Goal: Task Accomplishment & Management: Manage account settings

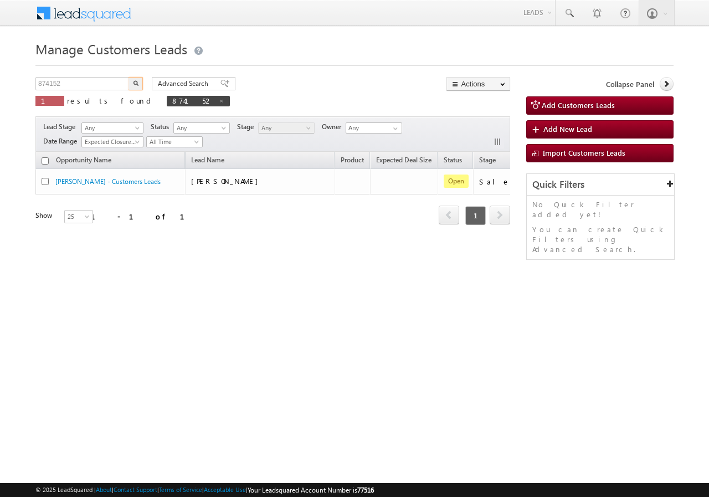
click at [90, 88] on input "874152" at bounding box center [82, 83] width 95 height 13
type input "934203"
click at [136, 82] on img "button" at bounding box center [136, 83] width 6 height 6
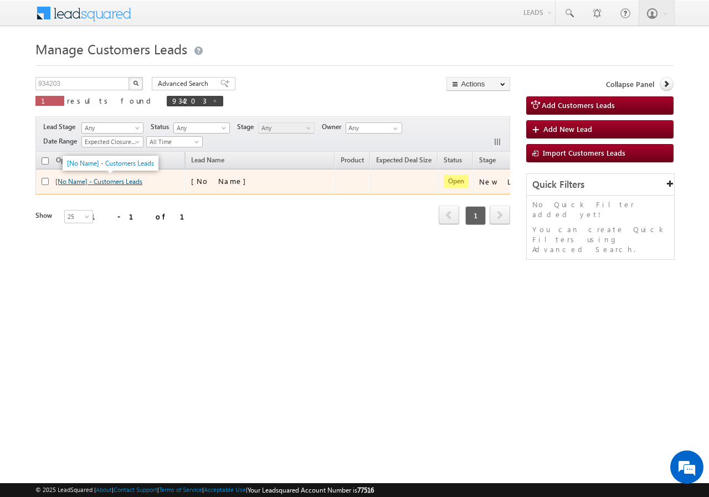
click at [101, 180] on link "[No Name] - Customers Leads" at bounding box center [98, 181] width 87 height 8
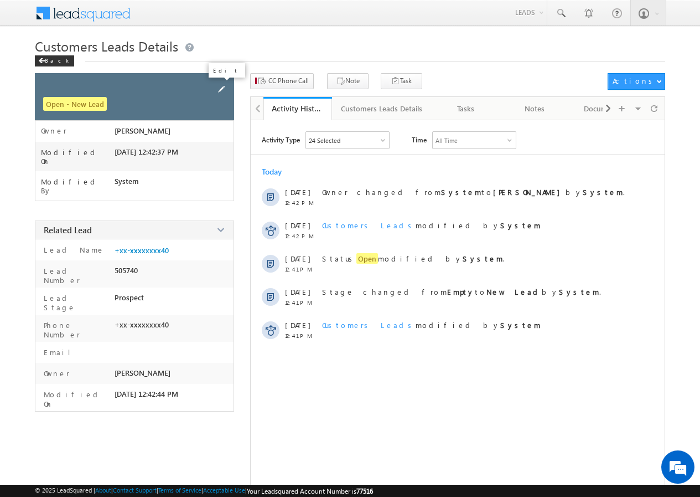
click at [222, 87] on span at bounding box center [221, 89] width 12 height 12
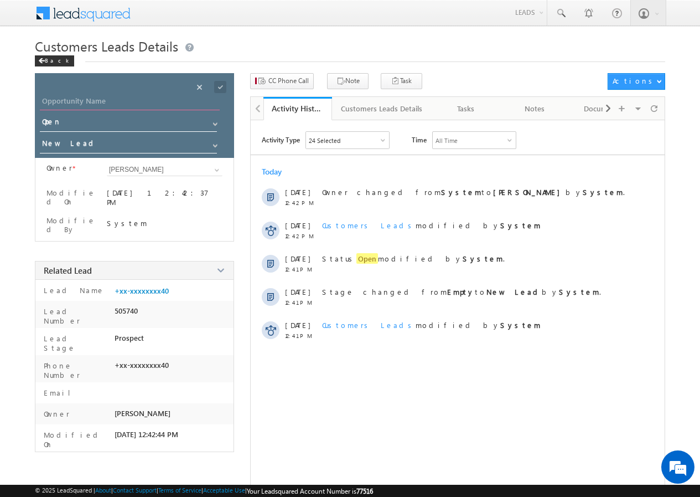
click at [107, 102] on input "Opportunity Name" at bounding box center [130, 103] width 180 height 16
paste input "[DEMOGRAPHIC_DATA][PERSON_NAME] [PERSON_NAME]"
type input "[DEMOGRAPHIC_DATA][PERSON_NAME] [PERSON_NAME]"
click at [221, 86] on span at bounding box center [220, 87] width 12 height 12
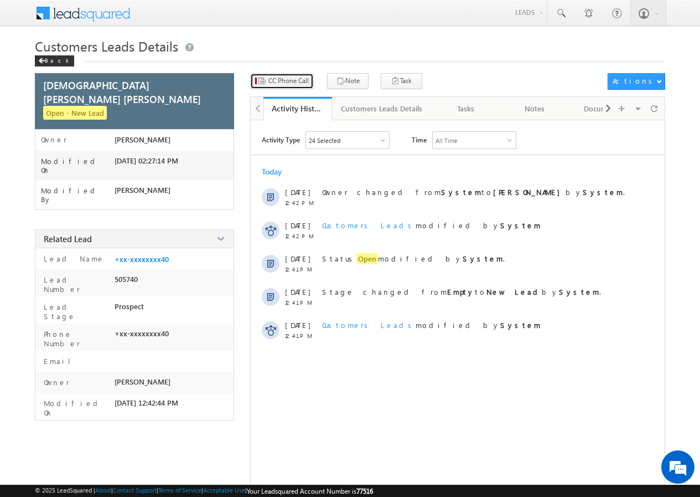
click at [274, 77] on span "CC Phone Call" at bounding box center [289, 81] width 40 height 10
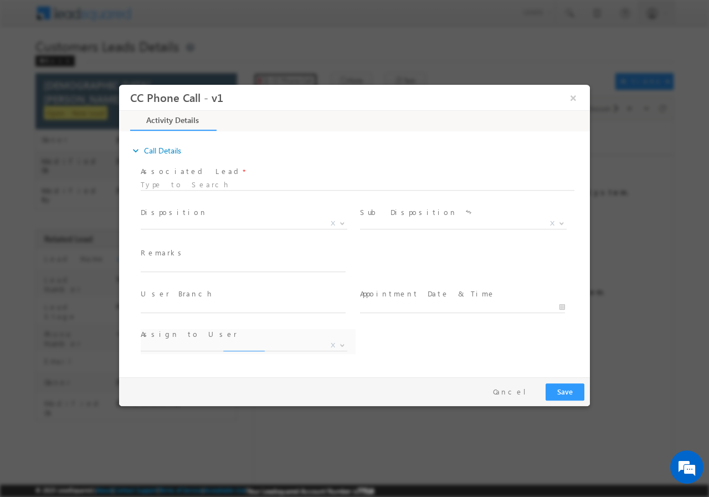
select select "akash.mamidwar@sgrlimited.in"
click at [173, 218] on span "X" at bounding box center [244, 223] width 206 height 11
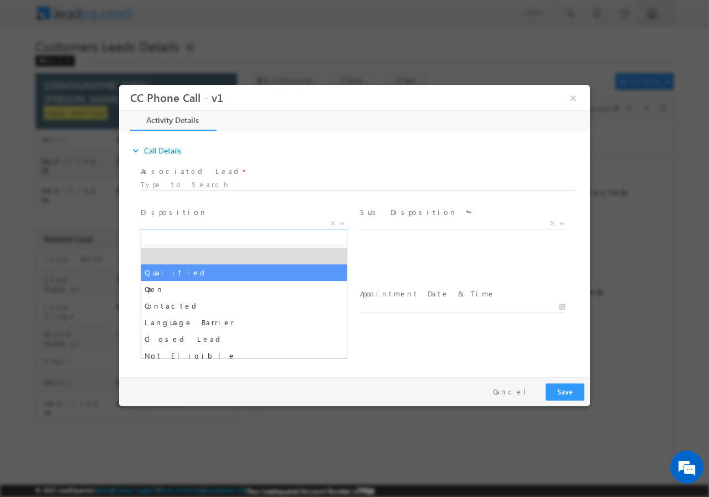
select select "Qualified"
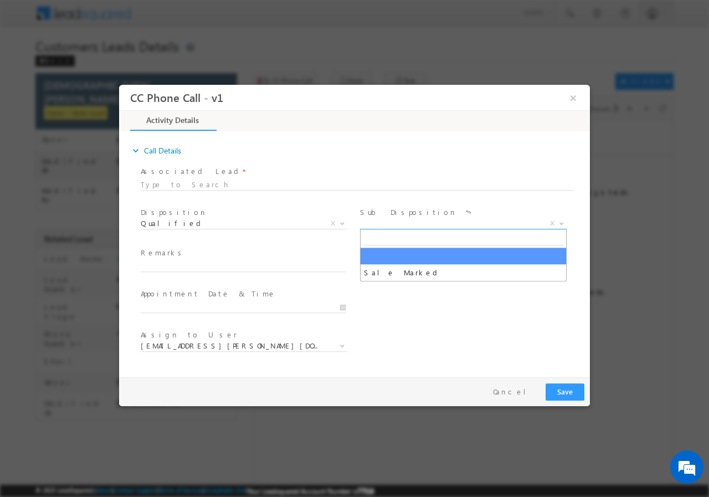
click at [399, 227] on span "X" at bounding box center [463, 223] width 206 height 11
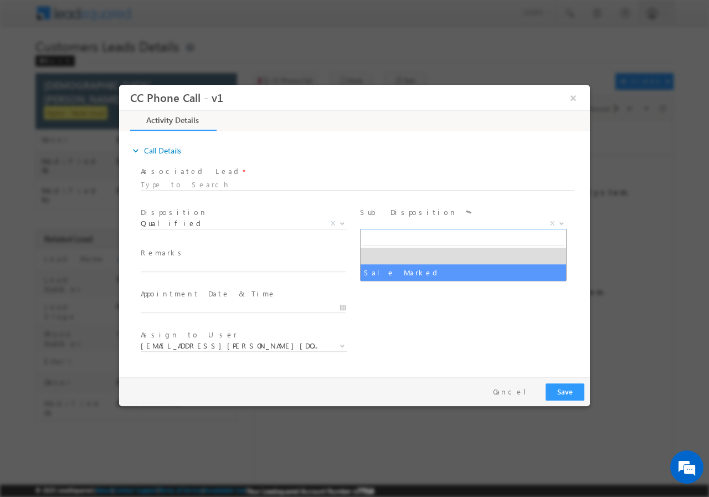
select select "Sale Marked"
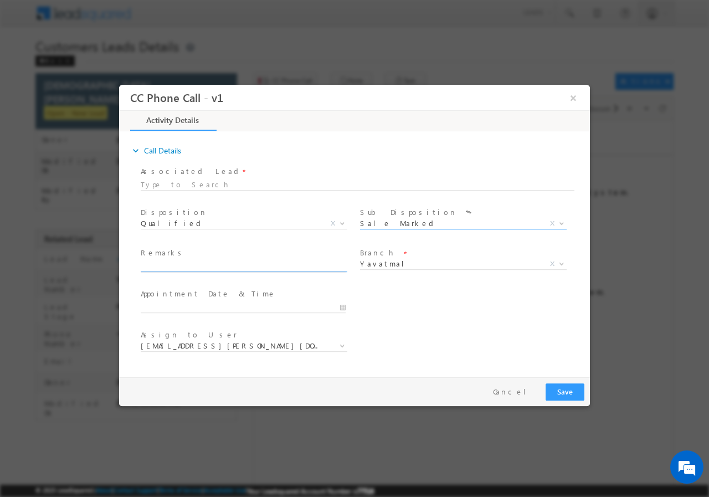
click at [205, 265] on input "text" at bounding box center [243, 265] width 205 height 11
paste input "934203//VB_Interested//SHAIKH ABRAR SHAIKH ANSAR//9527046440// CONSTRUCTION// L…"
type input "934203//VB_Interested//SHAIKH ABRAR SHAIKH ANSAR//9527046440// CONSTRUCTION// L…"
click at [341, 306] on input "09/25/2025 2:26 PM" at bounding box center [243, 306] width 205 height 11
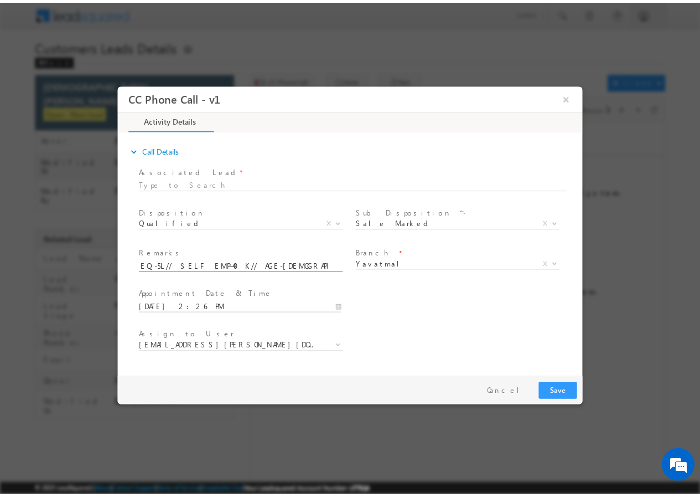
scroll to position [0, 0]
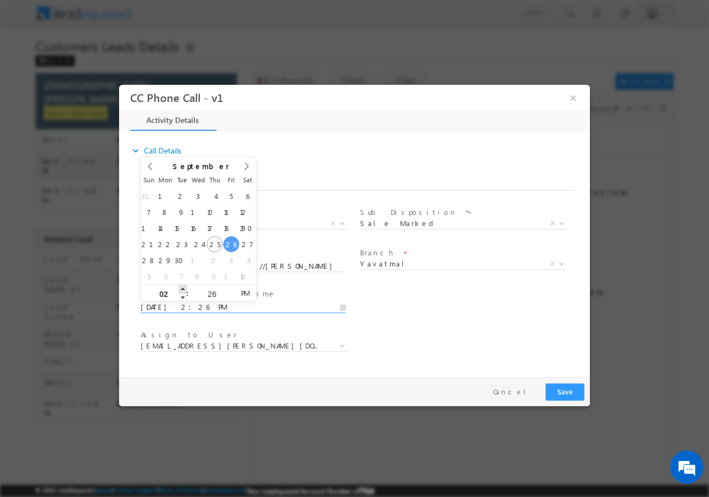
type input "09/26/2025 3:26 PM"
type input "03"
click at [182, 288] on span at bounding box center [183, 288] width 8 height 8
type input "09/26/2025 4:26 PM"
type input "04"
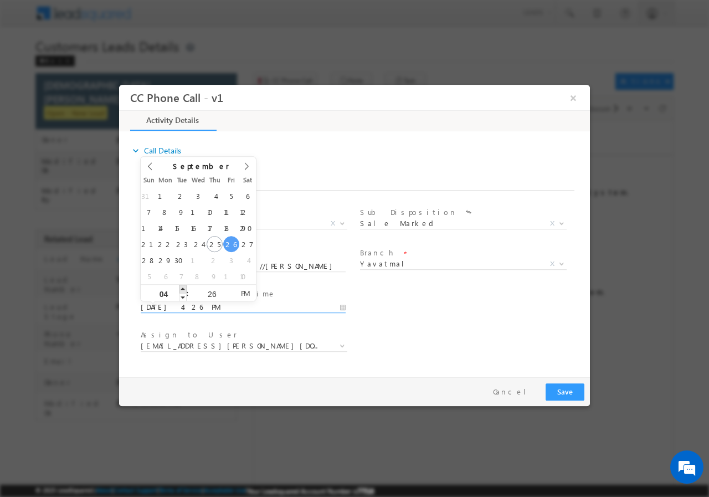
click at [182, 288] on span at bounding box center [183, 288] width 8 height 8
click at [212, 291] on input "26" at bounding box center [212, 293] width 46 height 7
type input "00"
type input "09/26/2025 4:00 PM"
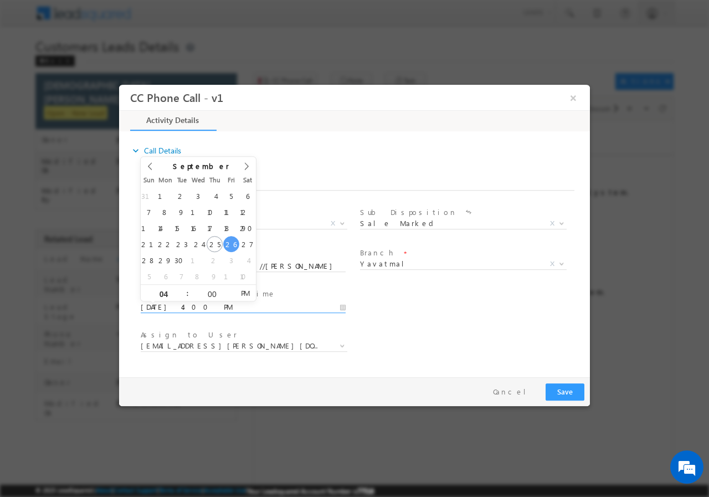
click at [469, 314] on div "User Branch * Appointment Date & Time * 09/26/2025 4:00 PM" at bounding box center [363, 305] width 451 height 41
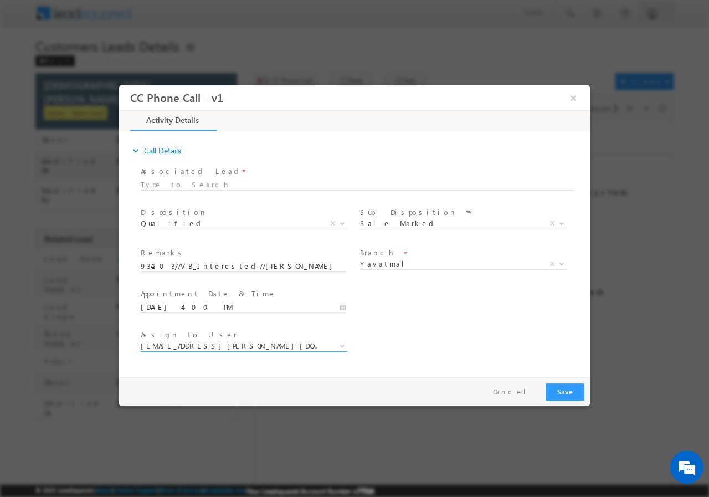
click at [202, 348] on span "akash.mamidwar@sgrlimited.in" at bounding box center [231, 345] width 180 height 10
click at [212, 346] on span "akash.mamidwar@sgrlimited.in" at bounding box center [231, 345] width 180 height 10
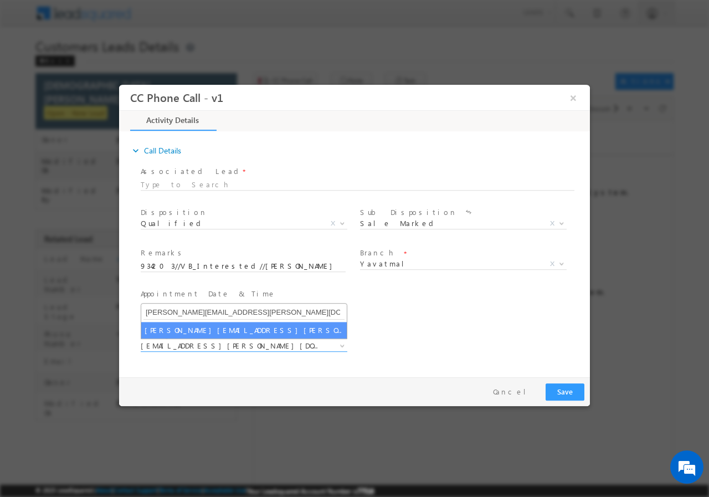
click at [184, 312] on input "mayuresh.uttarwar@sgrlimited.in" at bounding box center [243, 312] width 201 height 14
type input "mayuresh.uttarwar@sgrlimited.in"
select select "mayuresh.uttarwar@sgrlimited.in"
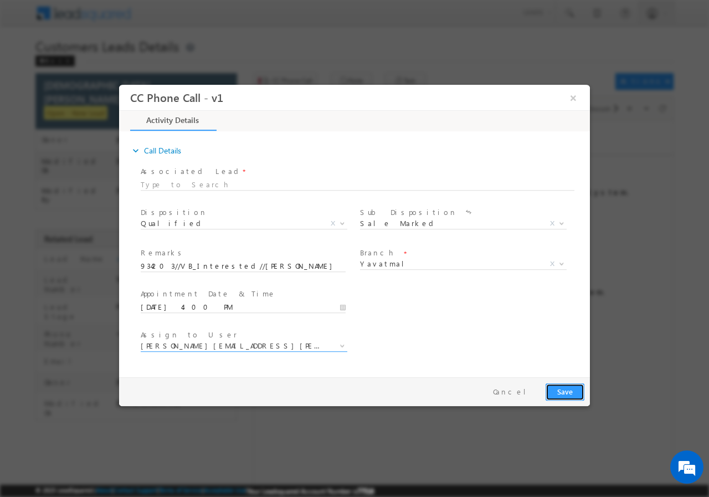
click at [566, 394] on button "Save" at bounding box center [564, 391] width 39 height 17
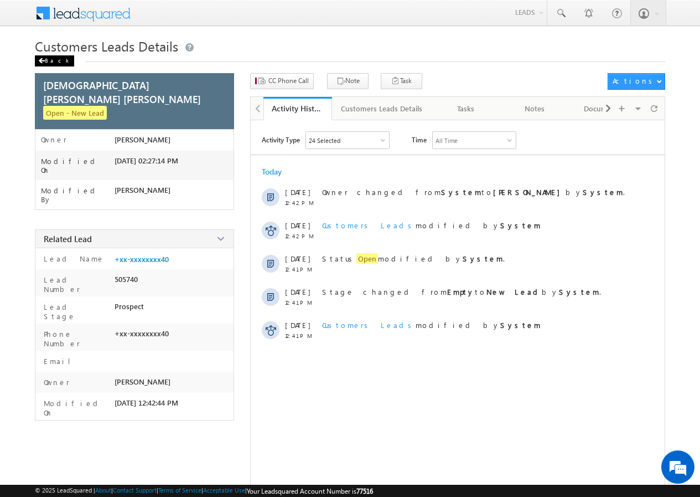
click at [48, 63] on div "Back" at bounding box center [54, 60] width 39 height 11
